Goal: Information Seeking & Learning: Learn about a topic

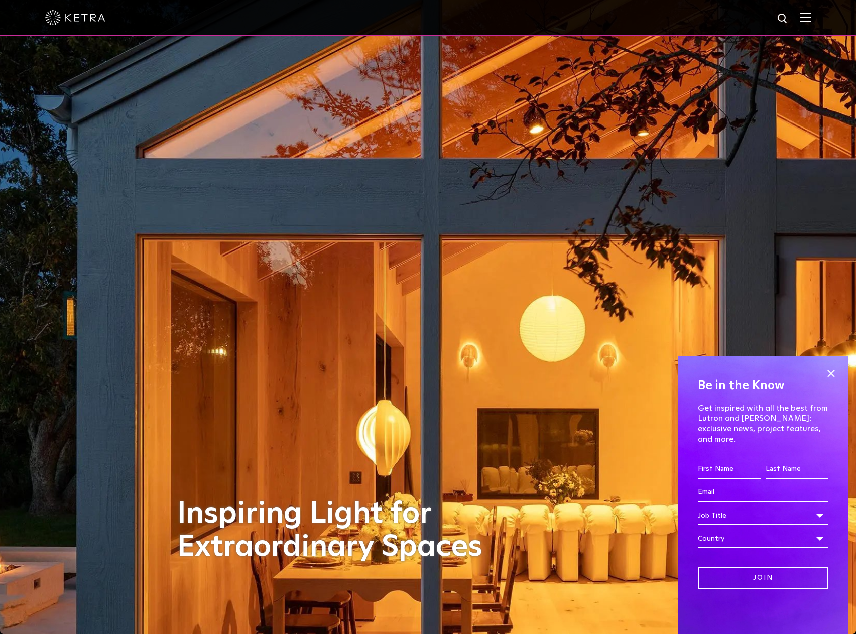
click at [811, 13] on img at bounding box center [805, 18] width 11 height 10
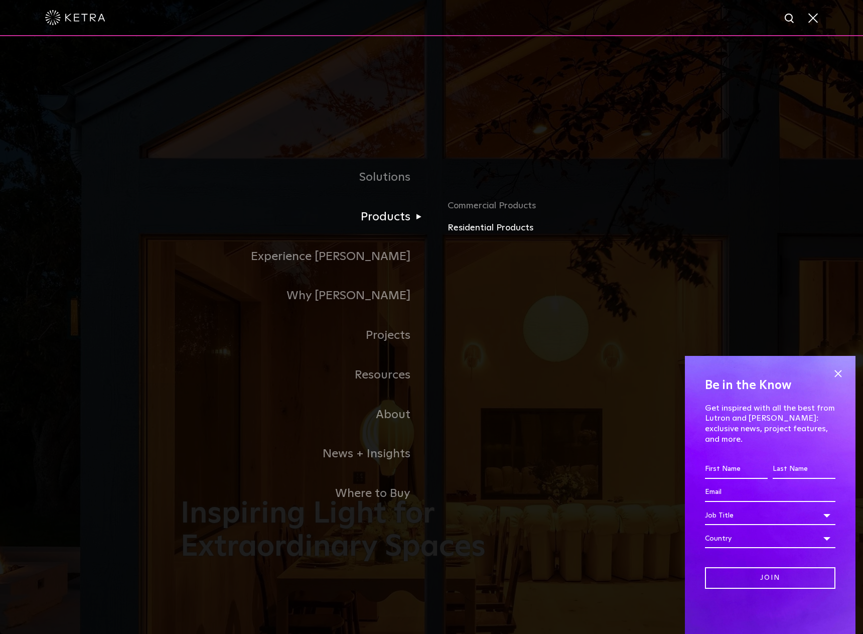
click at [488, 231] on link "Residential Products" at bounding box center [565, 228] width 235 height 15
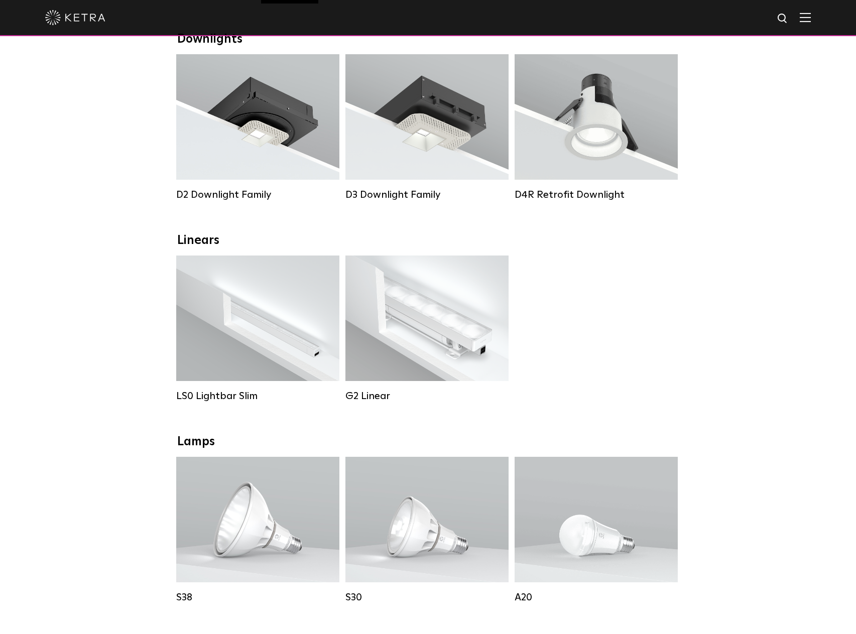
click at [577, 373] on div "LS0 Lightbar Slim Lumen Output: 200 / 350 Colors: White / Black Control: X96 Co…" at bounding box center [428, 336] width 510 height 161
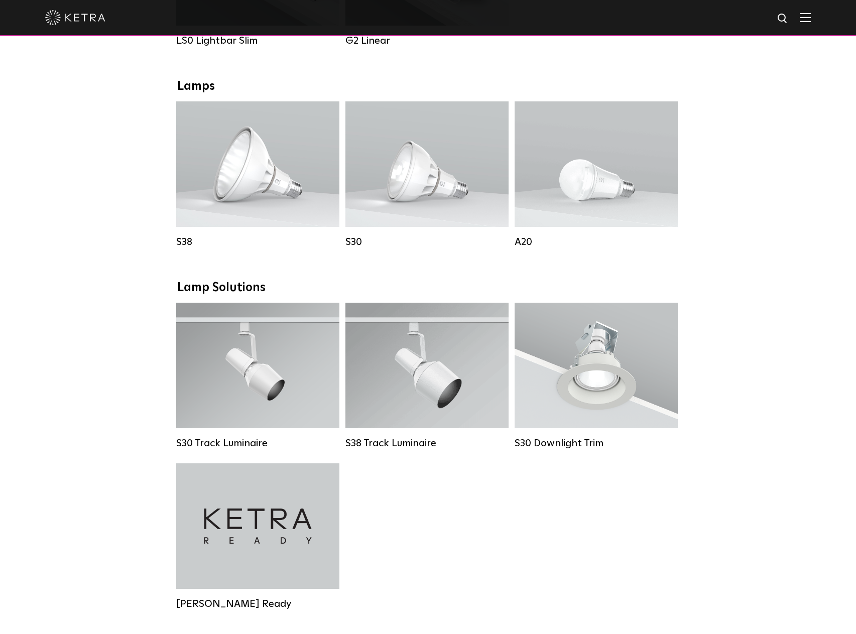
scroll to position [580, 0]
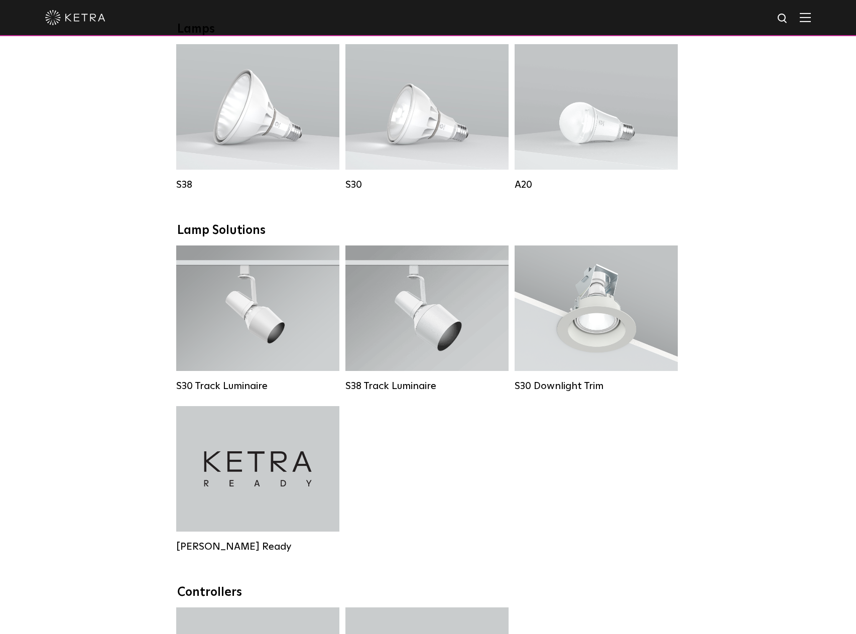
click at [74, 389] on div "Downlights D2 Downlight Family Lumen Output: 1200 Colors: White / Black / Gloss…" at bounding box center [428, 314] width 856 height 1390
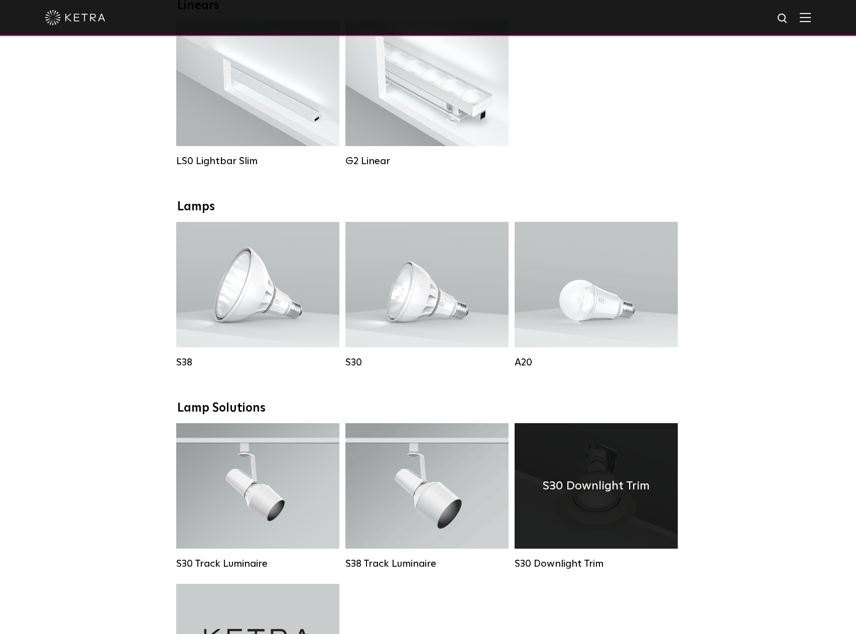
scroll to position [24, 0]
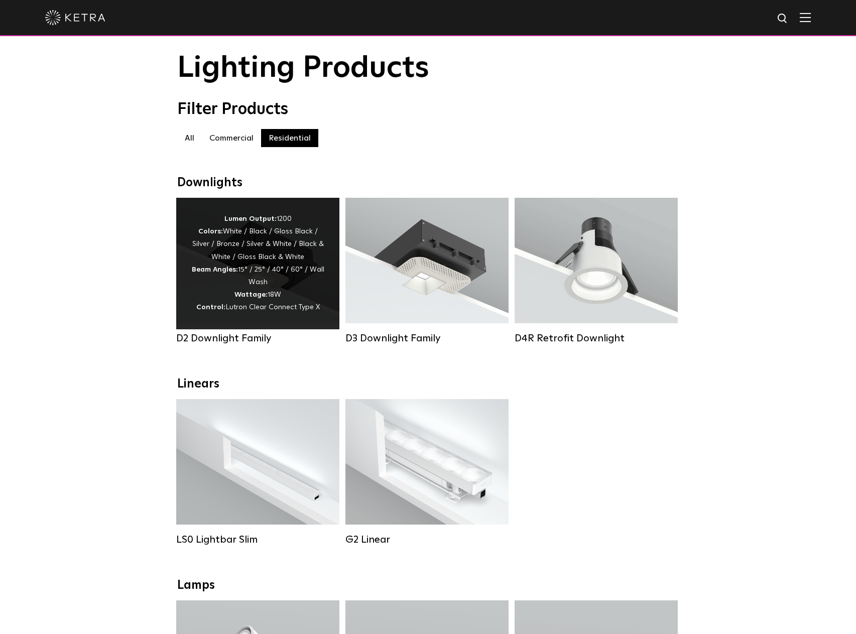
click at [212, 275] on div "Lumen Output: 1200 Colors: White / Black / Gloss Black / Silver / Bronze / Silv…" at bounding box center [257, 263] width 133 height 101
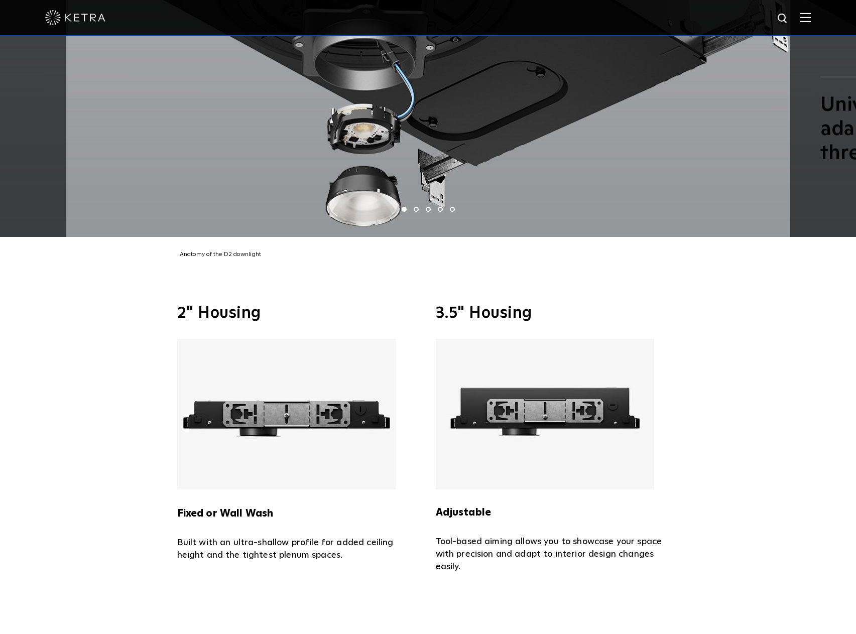
scroll to position [2591, 0]
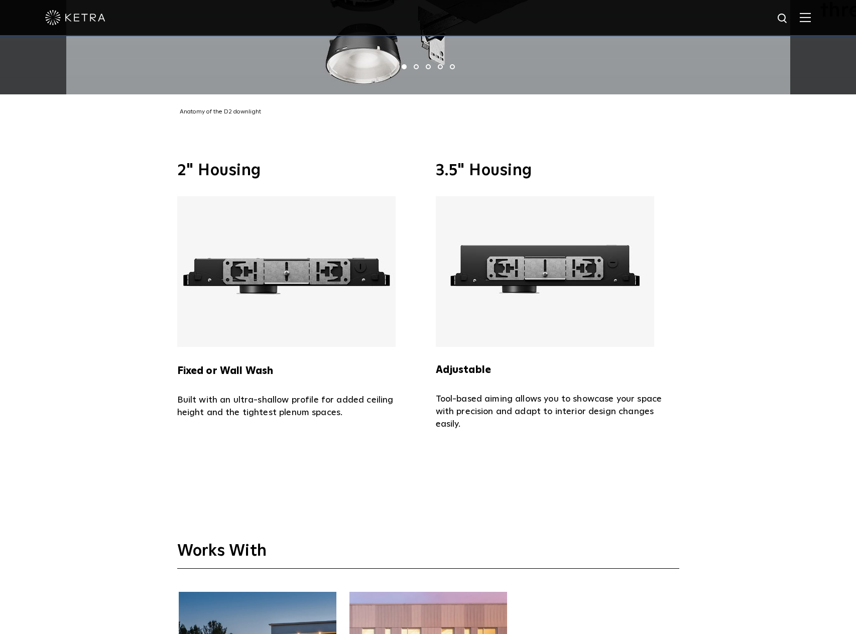
click at [245, 394] on p "Built with an ultra-shallow profile for added ceiling height and the tightest p…" at bounding box center [298, 406] width 243 height 25
click at [449, 393] on p "Tool-based aiming allows you to showcase your space with precision and adapt to…" at bounding box center [557, 412] width 243 height 38
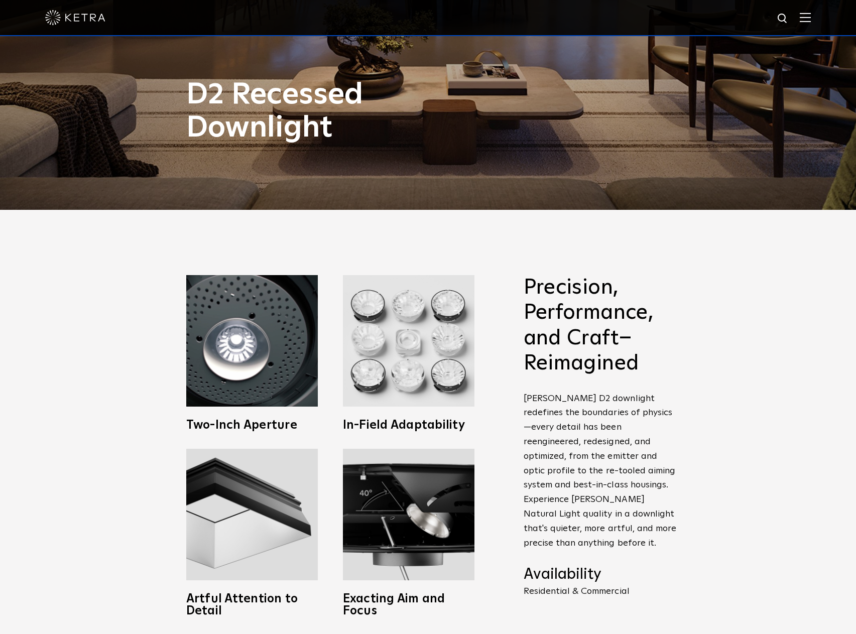
scroll to position [82, 0]
